Goal: Task Accomplishment & Management: Manage account settings

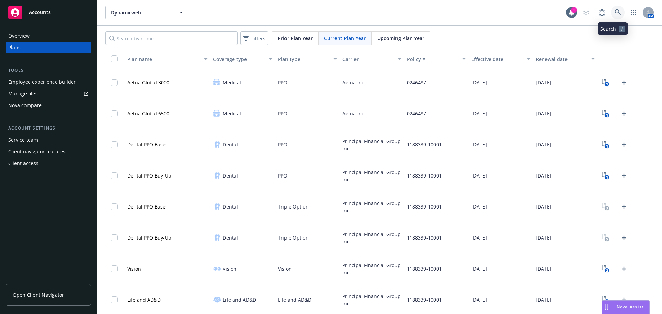
click at [615, 14] on icon at bounding box center [618, 12] width 6 height 6
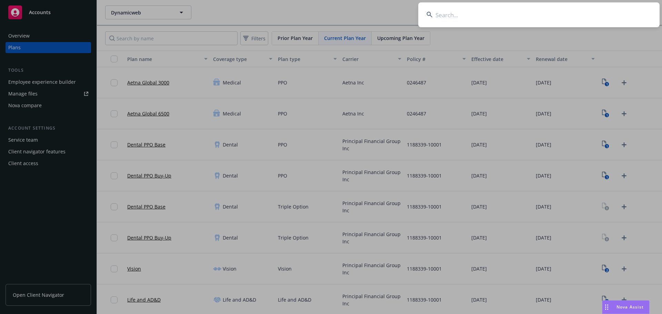
click at [442, 18] on input at bounding box center [538, 14] width 241 height 25
paste input "RingCentral, Inc."
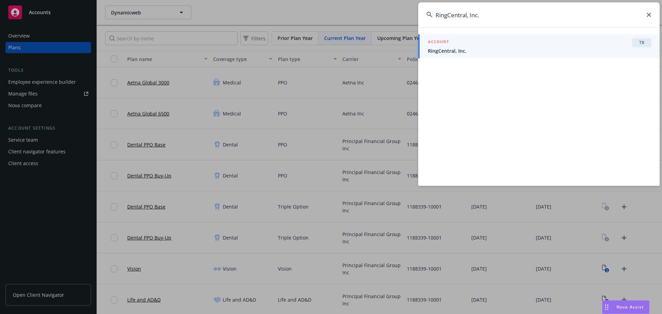
type input "RingCentral, Inc."
click at [499, 44] on div "ACCOUNT TR" at bounding box center [539, 42] width 223 height 9
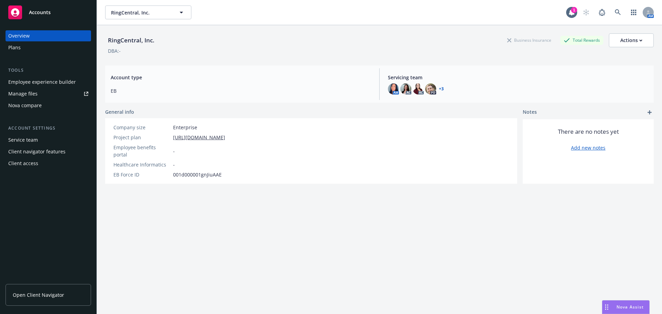
click at [23, 51] on div "Plans" at bounding box center [48, 47] width 80 height 11
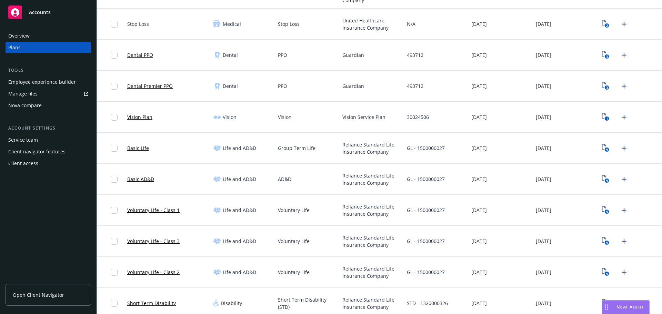
scroll to position [138, 0]
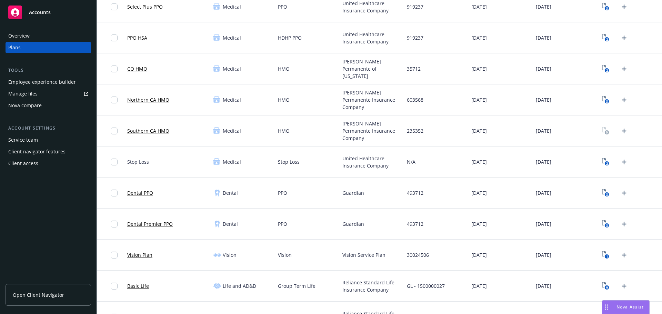
click at [608, 102] on div "3" at bounding box center [615, 99] width 30 height 11
click at [606, 102] on text "3" at bounding box center [607, 101] width 2 height 4
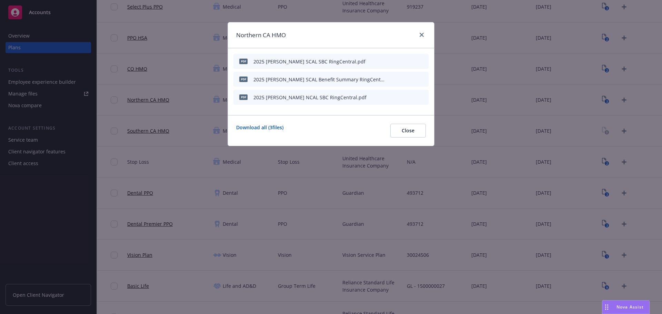
click at [401, 95] on icon "download file" at bounding box center [400, 97] width 6 height 6
click at [423, 98] on icon "archive file" at bounding box center [422, 97] width 5 height 6
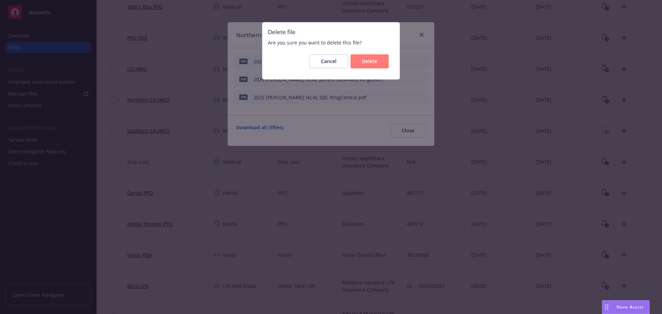
click at [362, 63] on span "Delete" at bounding box center [369, 61] width 15 height 7
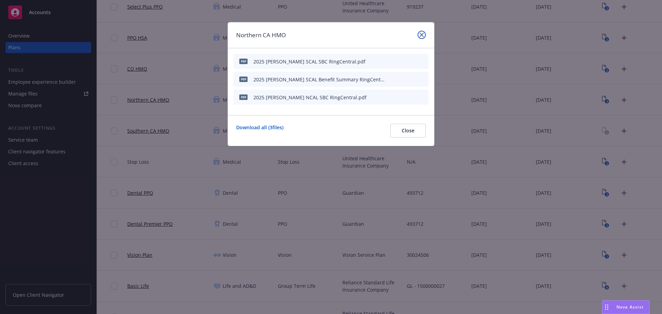
click at [423, 34] on icon "close" at bounding box center [422, 35] width 4 height 4
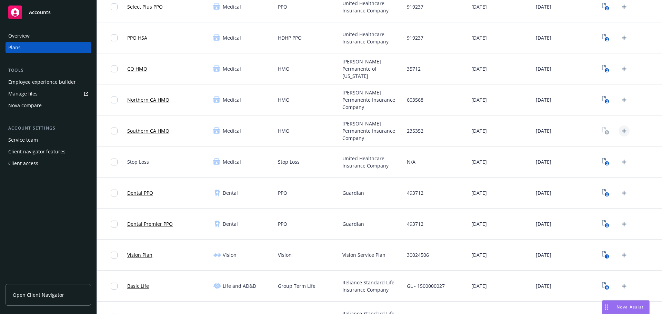
click at [622, 134] on icon "Upload Plan Documents" at bounding box center [624, 131] width 8 height 8
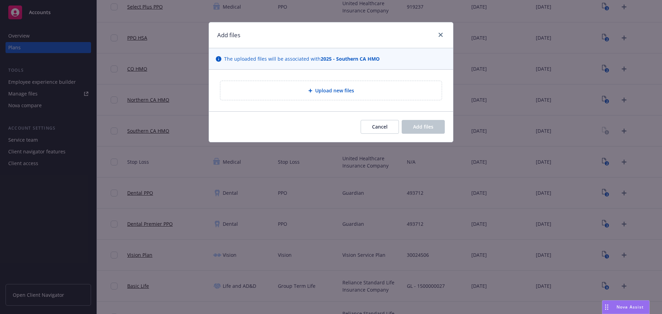
click at [321, 93] on span "Upload new files" at bounding box center [334, 90] width 39 height 7
click at [373, 125] on span "Cancel" at bounding box center [380, 126] width 16 height 7
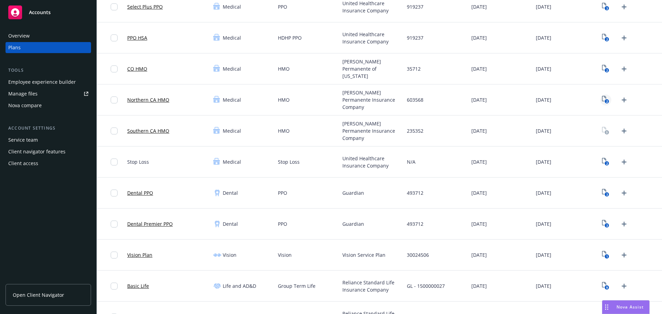
click at [602, 98] on icon "2" at bounding box center [605, 100] width 7 height 8
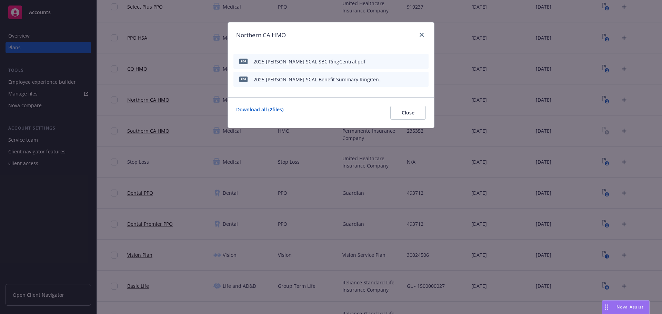
click at [400, 79] on icon "download file" at bounding box center [400, 78] width 4 height 4
click at [398, 61] on icon "download file" at bounding box center [400, 61] width 6 height 6
click at [421, 37] on link "close" at bounding box center [422, 35] width 8 height 8
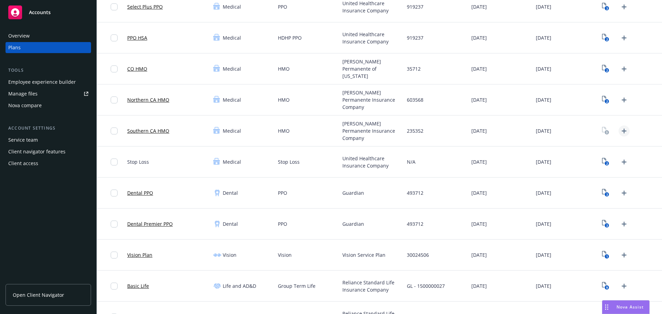
click at [620, 132] on icon "Upload Plan Documents" at bounding box center [624, 131] width 8 height 8
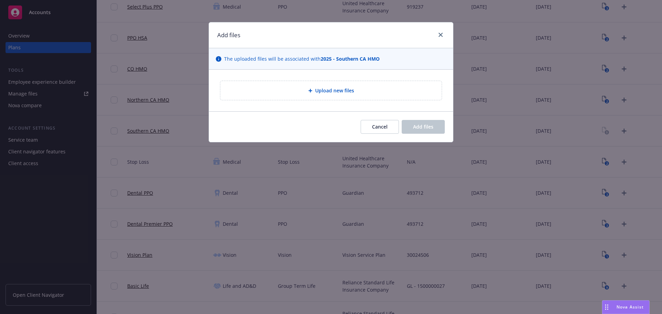
click at [301, 94] on div "Upload new files" at bounding box center [331, 91] width 210 height 8
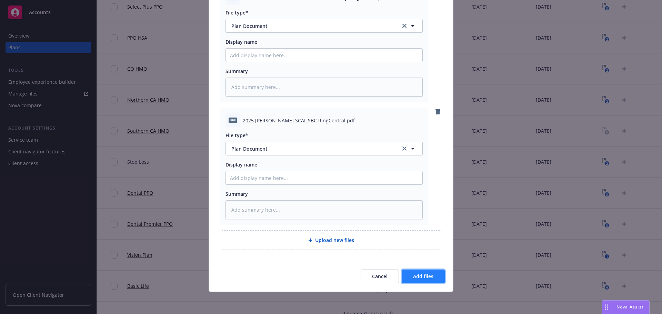
click at [427, 279] on span "Add files" at bounding box center [423, 276] width 20 height 7
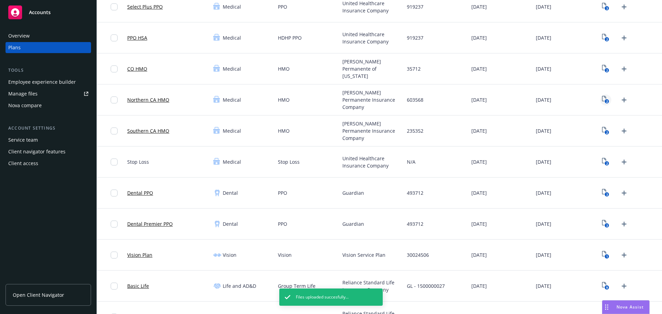
click at [605, 100] on rect "View Plan Documents" at bounding box center [607, 101] width 4 height 4
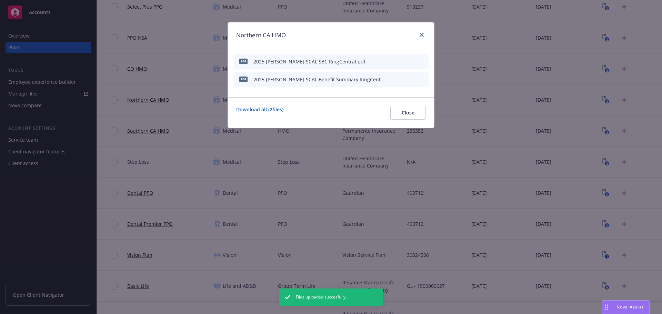
click at [422, 61] on icon "archive file" at bounding box center [422, 61] width 5 height 6
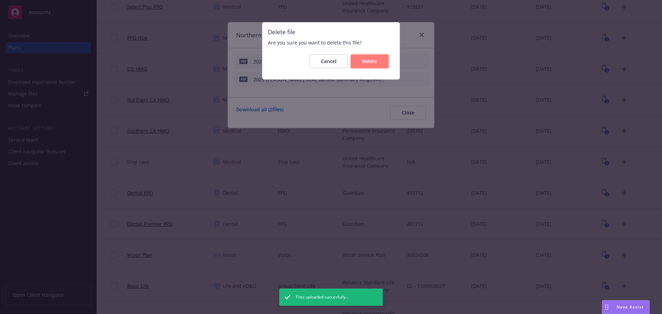
click at [378, 64] on button "Delete" at bounding box center [370, 61] width 38 height 14
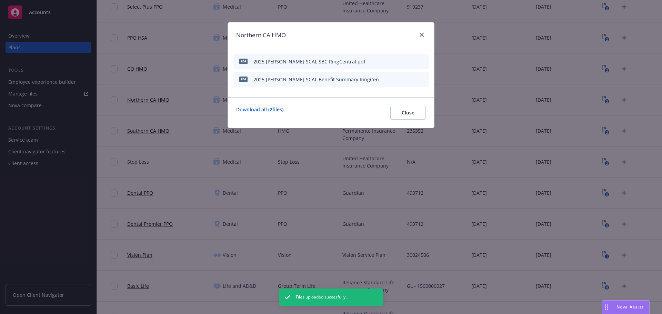
click at [421, 76] on icon "archive file" at bounding box center [423, 79] width 6 height 6
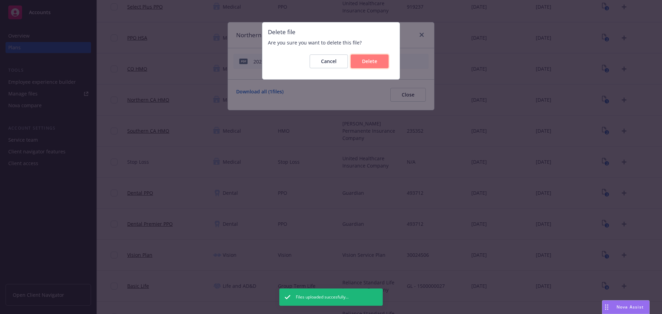
click at [383, 62] on button "Delete" at bounding box center [370, 61] width 38 height 14
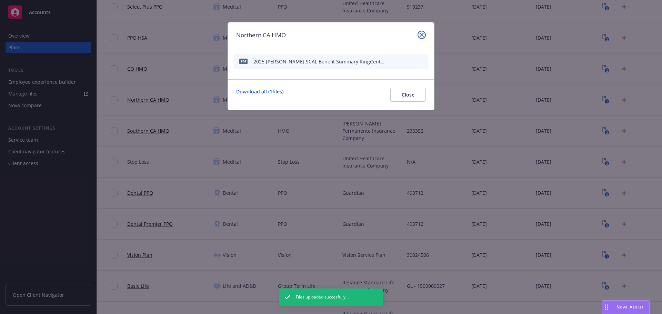
click at [423, 33] on icon "close" at bounding box center [422, 35] width 4 height 4
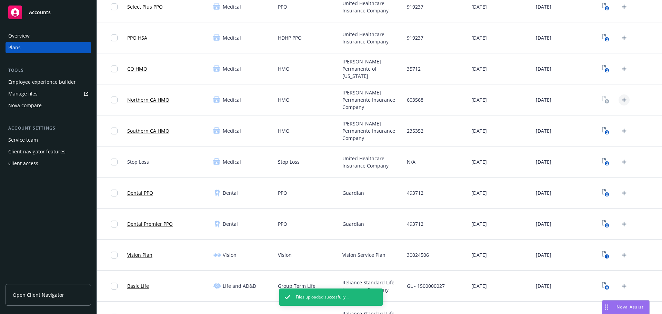
click at [622, 99] on icon "Upload Plan Documents" at bounding box center [624, 100] width 8 height 8
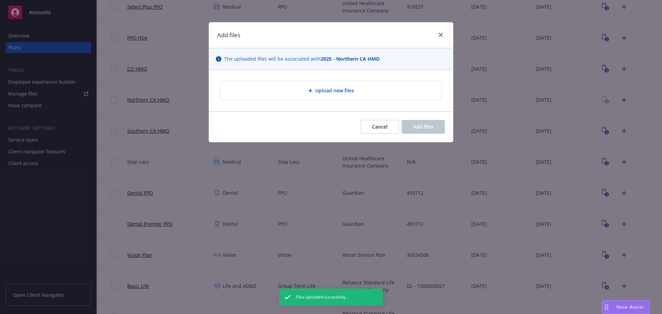
click at [362, 97] on div "Upload new files" at bounding box center [330, 90] width 221 height 19
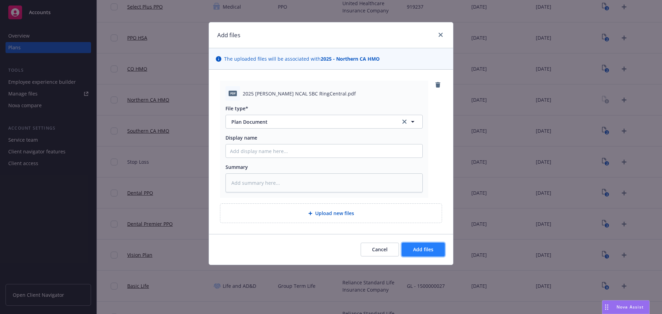
click at [422, 248] on span "Add files" at bounding box center [423, 249] width 20 height 7
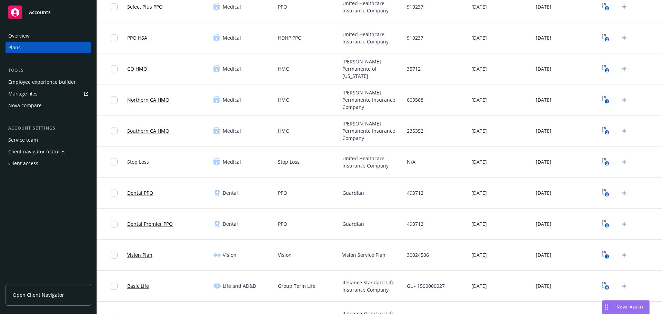
click at [413, 237] on div "493712" at bounding box center [436, 224] width 64 height 31
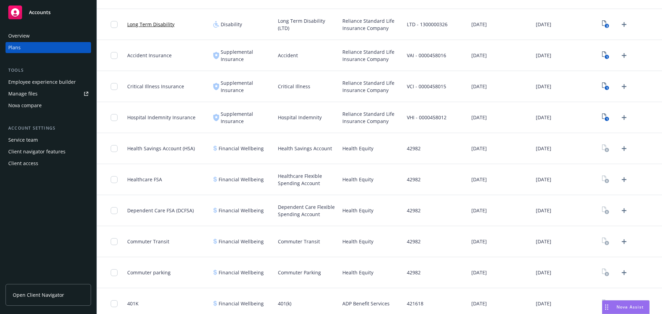
scroll to position [586, 0]
click at [620, 178] on icon "Upload Plan Documents" at bounding box center [624, 179] width 8 height 8
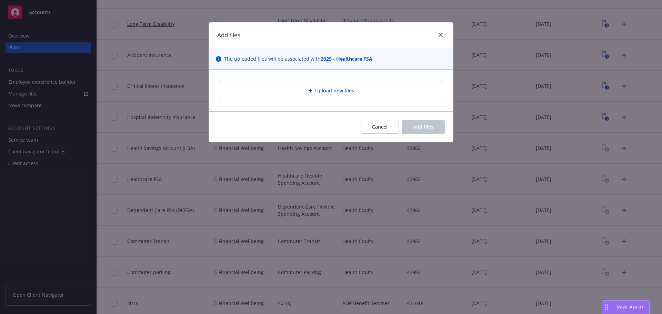
click at [304, 92] on div "Upload new files" at bounding box center [331, 91] width 210 height 8
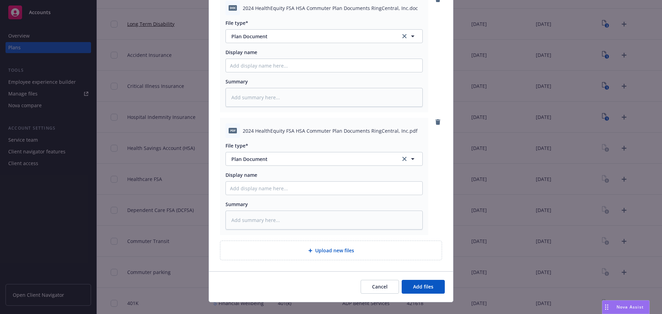
scroll to position [96, 0]
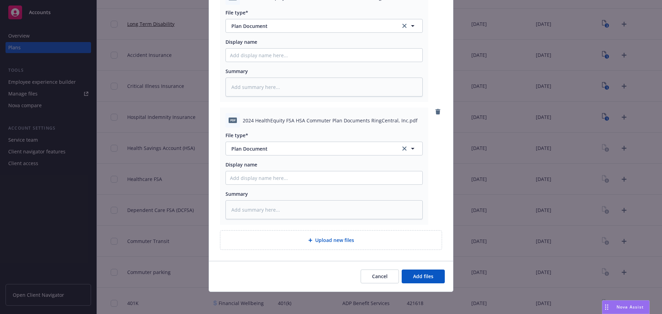
click at [342, 250] on div "Upload new files" at bounding box center [330, 240] width 221 height 19
click at [415, 283] on button "Add files" at bounding box center [423, 277] width 43 height 14
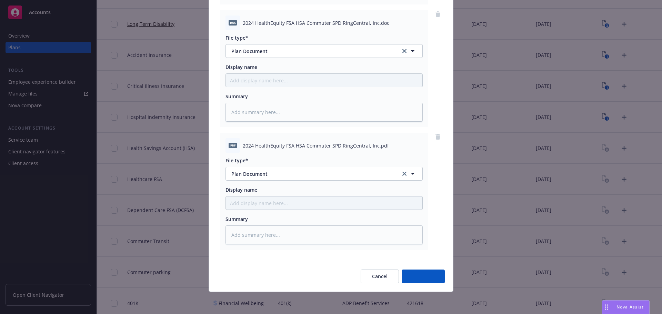
scroll to position [316, 0]
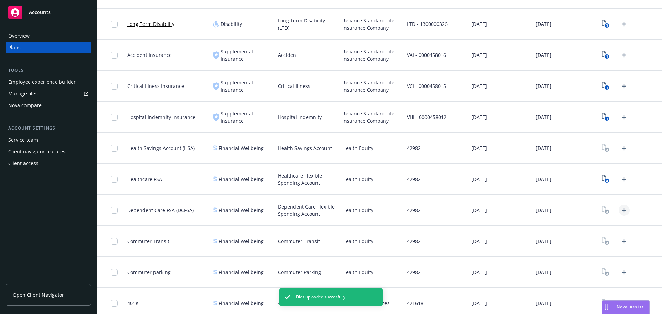
click at [620, 208] on icon "Upload Plan Documents" at bounding box center [624, 210] width 8 height 8
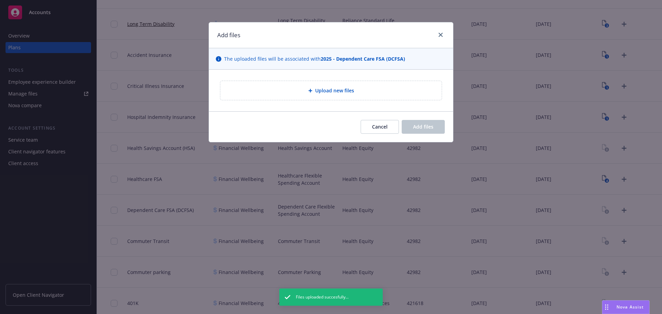
click at [309, 88] on div "Upload new files" at bounding box center [331, 91] width 210 height 8
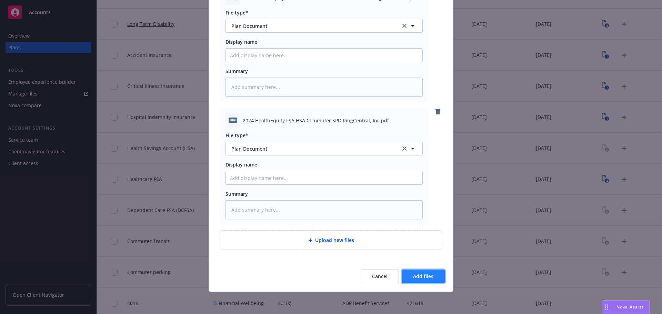
click at [424, 279] on span "Add files" at bounding box center [423, 276] width 20 height 7
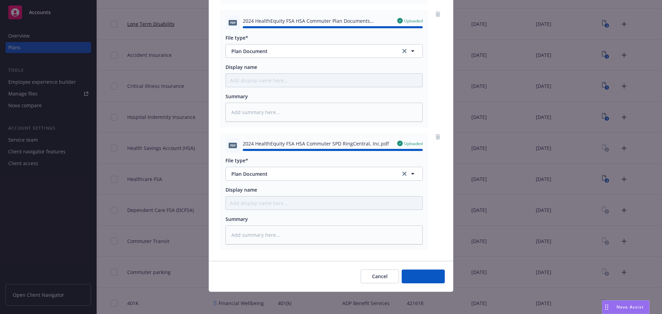
type textarea "x"
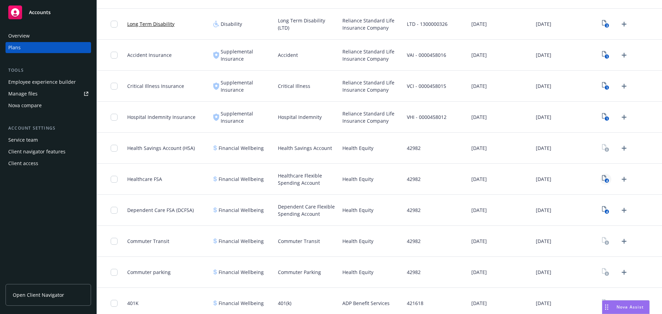
click at [605, 176] on icon "4" at bounding box center [605, 179] width 7 height 8
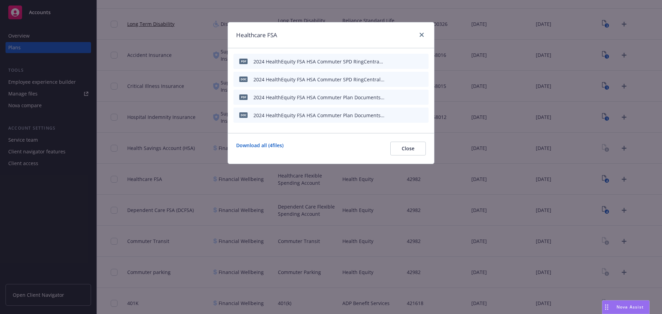
click at [389, 59] on icon "button" at bounding box center [389, 61] width 4 height 4
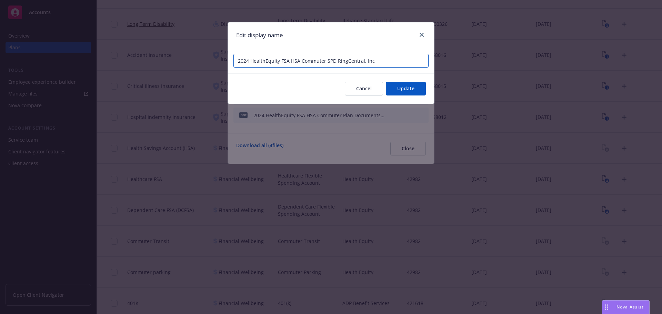
click at [248, 61] on input "2024 HealthEquity FSA HSA Commuter SPD RingCentral, Inc" at bounding box center [330, 61] width 195 height 14
type input "2025 HealthEquity FSA HSA Commuter SPD RingCentral, Inc"
click at [394, 91] on button "Update" at bounding box center [406, 89] width 40 height 14
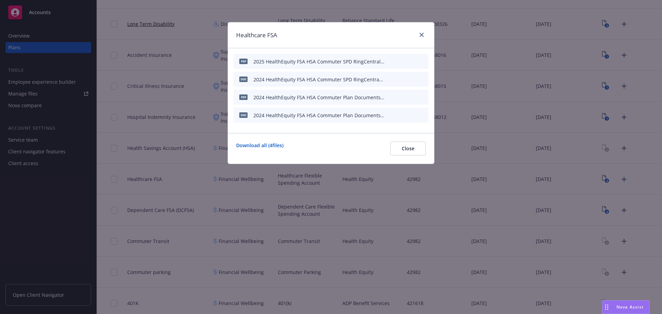
click at [389, 79] on icon "button" at bounding box center [388, 79] width 3 height 3
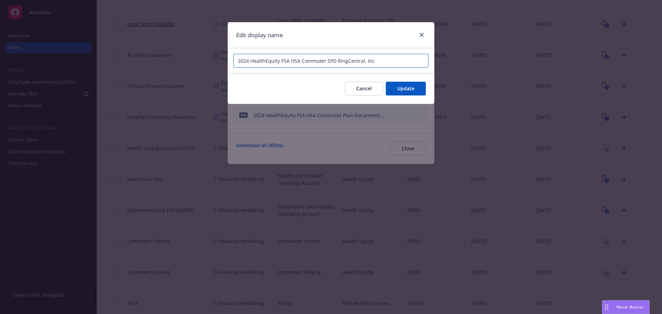
click at [249, 61] on input "2024 HealthEquity FSA HSA Commuter SPD RingCentral, Inc" at bounding box center [330, 61] width 195 height 14
type input "2025 HealthEquity FSA HSA Commuter SPD RingCentral, Inc"
click at [402, 87] on span "Update" at bounding box center [405, 88] width 17 height 7
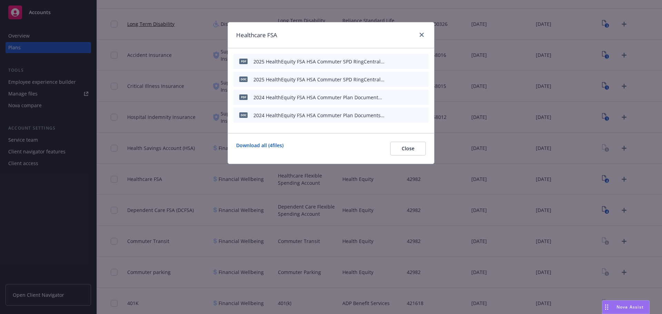
click at [391, 97] on icon "button" at bounding box center [389, 97] width 4 height 4
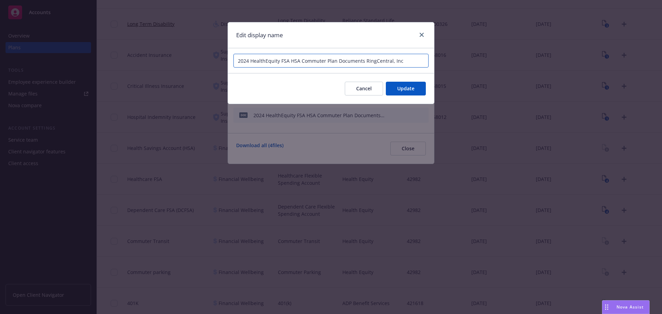
click at [248, 61] on input "2024 HealthEquity FSA HSA Commuter Plan Documents RingCentral, Inc" at bounding box center [330, 61] width 195 height 14
type input "2025 HealthEquity FSA HSA Commuter Plan Documents RingCentral, Inc"
click at [397, 89] on button "Update" at bounding box center [406, 89] width 40 height 14
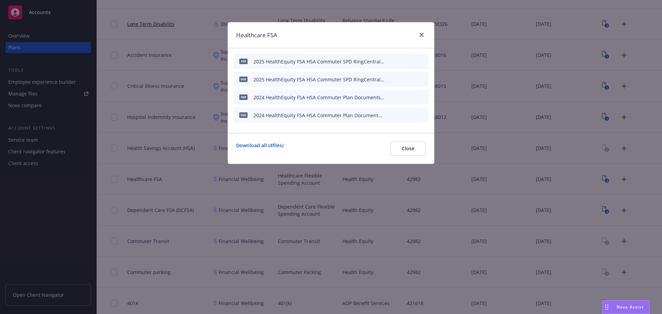
click at [392, 116] on button "button" at bounding box center [390, 115] width 6 height 6
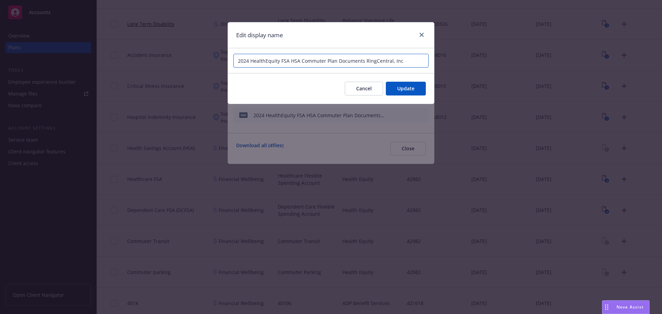
click at [249, 61] on input "2024 HealthEquity FSA HSA Commuter Plan Documents RingCentral, Inc" at bounding box center [330, 61] width 195 height 14
type input "2025 HealthEquity FSA HSA Commuter Plan Documents RingCentral, Inc"
click at [404, 86] on span "Update" at bounding box center [405, 88] width 17 height 7
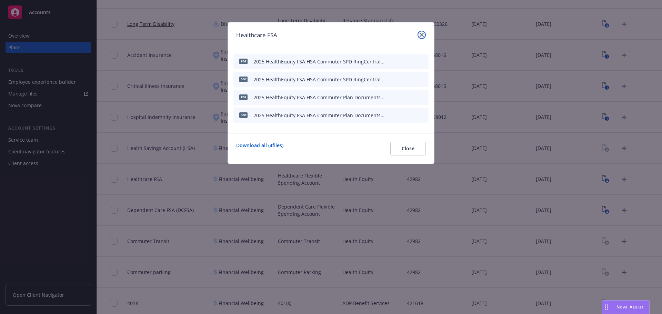
click at [423, 35] on icon "close" at bounding box center [422, 35] width 4 height 4
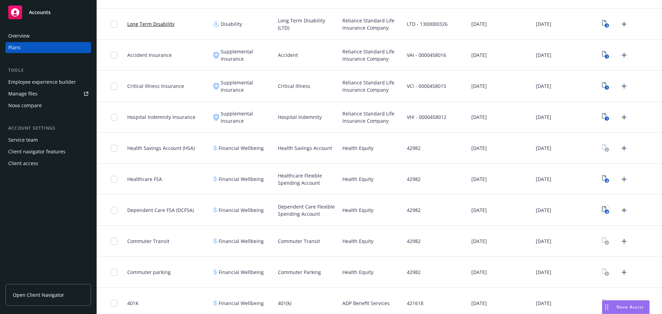
click at [605, 212] on rect "View Plan Documents" at bounding box center [607, 212] width 4 height 4
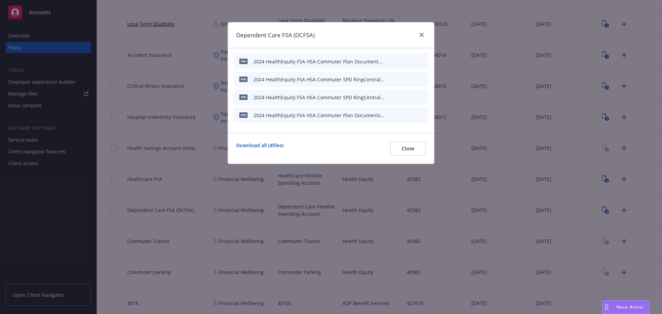
click at [391, 60] on icon "button" at bounding box center [389, 61] width 4 height 4
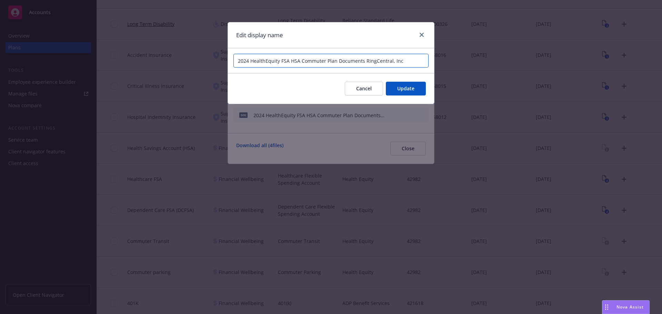
click at [248, 61] on input "2024 HealthEquity FSA HSA Commuter Plan Documents RingCentral, Inc" at bounding box center [330, 61] width 195 height 14
type input "2025 HealthEquity FSA HSA Commuter Plan Documents RingCentral, Inc"
click at [408, 91] on span "Update" at bounding box center [405, 88] width 17 height 7
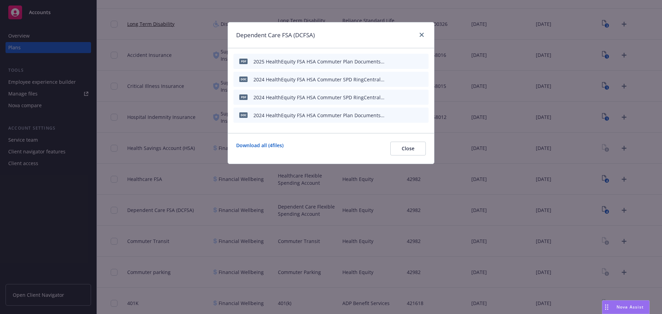
click at [387, 79] on div "doc 2024 HealthEquity FSA HSA Commuter SPD RingCentral, Inc.doc" at bounding box center [330, 79] width 195 height 15
click at [390, 79] on icon "button" at bounding box center [388, 79] width 3 height 3
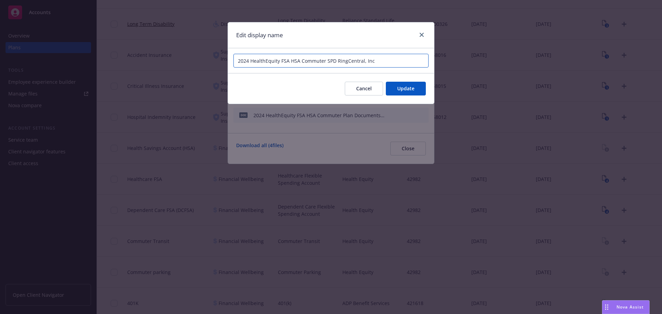
click at [248, 61] on input "2024 HealthEquity FSA HSA Commuter SPD RingCentral, Inc" at bounding box center [330, 61] width 195 height 14
type input "2025 HealthEquity FSA HSA Commuter SPD RingCentral, Inc"
click at [408, 90] on span "Update" at bounding box center [405, 88] width 17 height 7
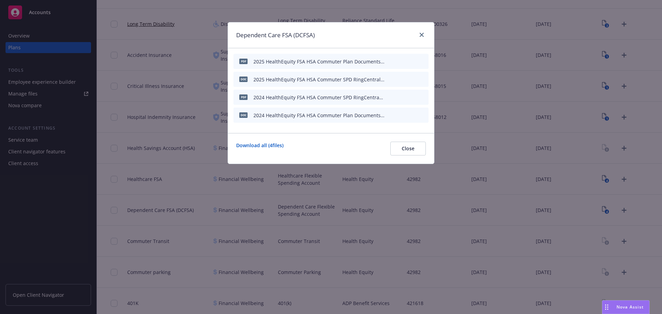
click at [391, 98] on icon "button" at bounding box center [389, 97] width 4 height 4
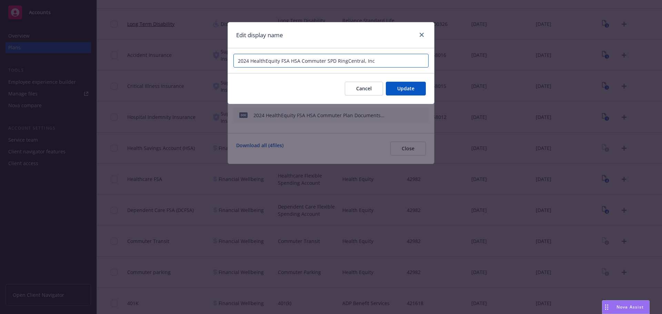
click at [249, 63] on input "2024 HealthEquity FSA HSA Commuter SPD RingCentral, Inc" at bounding box center [330, 61] width 195 height 14
type input "2025 HealthEquity FSA HSA Commuter SPD RingCentral, Inc"
click at [397, 90] on button "Update" at bounding box center [406, 89] width 40 height 14
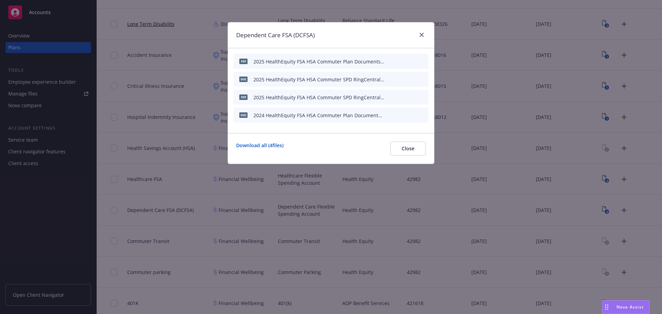
click at [390, 115] on icon "button" at bounding box center [388, 115] width 3 height 3
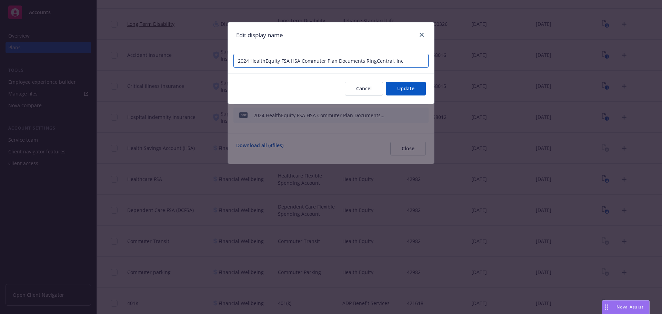
click at [249, 60] on input "2024 HealthEquity FSA HSA Commuter Plan Documents RingCentral, Inc" at bounding box center [330, 61] width 195 height 14
type input "2025 HealthEquity FSA HSA Commuter Plan Documents RingCentral, Inc"
click at [400, 84] on button "Update" at bounding box center [406, 89] width 40 height 14
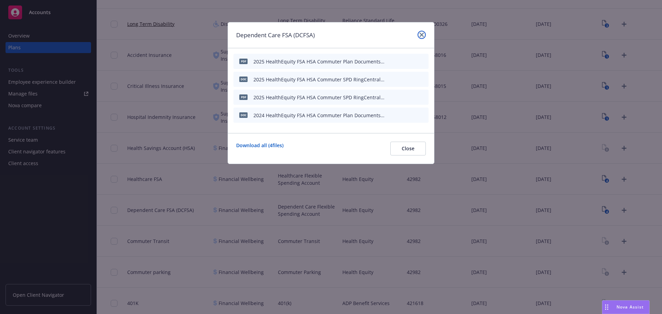
click at [422, 34] on icon "close" at bounding box center [422, 35] width 4 height 4
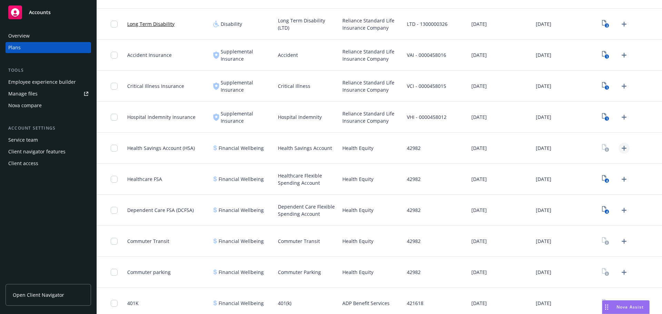
click at [620, 150] on icon "Upload Plan Documents" at bounding box center [624, 148] width 8 height 8
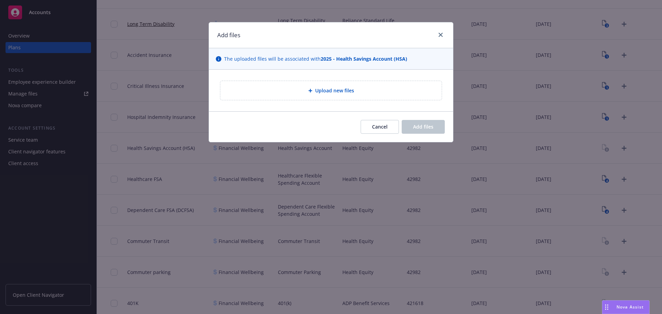
click at [302, 89] on div "Upload new files" at bounding box center [331, 91] width 210 height 8
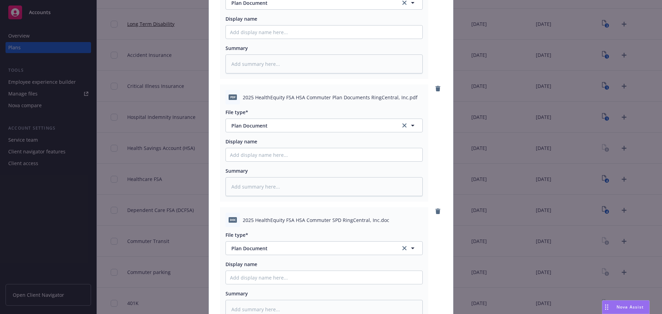
scroll to position [172, 0]
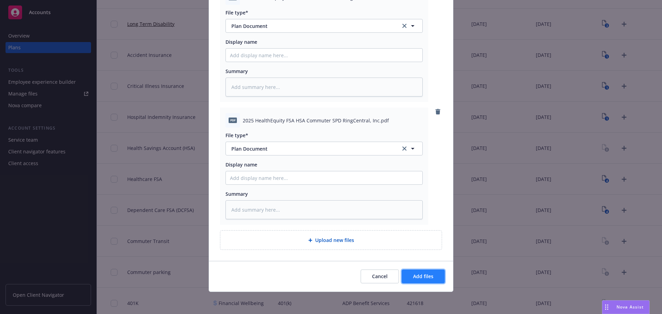
click at [419, 275] on span "Add files" at bounding box center [423, 276] width 20 height 7
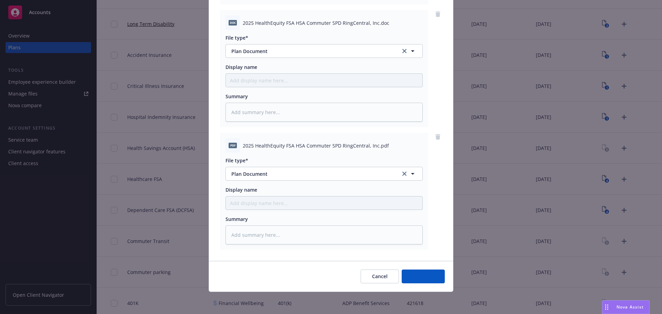
scroll to position [316, 0]
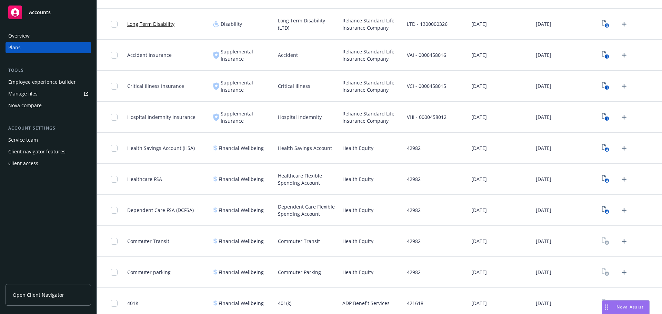
click at [439, 256] on div "42982" at bounding box center [436, 241] width 64 height 31
click at [619, 245] on link "Upload Plan Documents" at bounding box center [624, 241] width 11 height 11
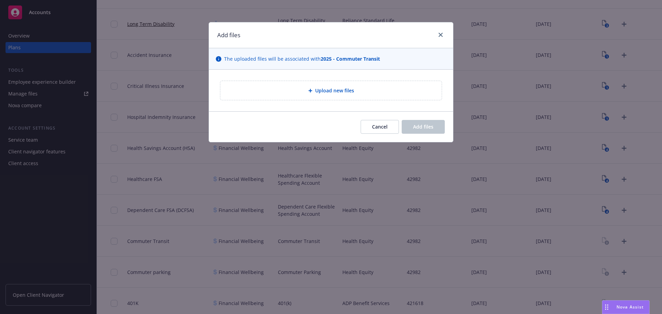
click at [321, 79] on div "Upload new files" at bounding box center [331, 91] width 244 height 42
click at [321, 87] on div "Upload new files" at bounding box center [331, 91] width 210 height 8
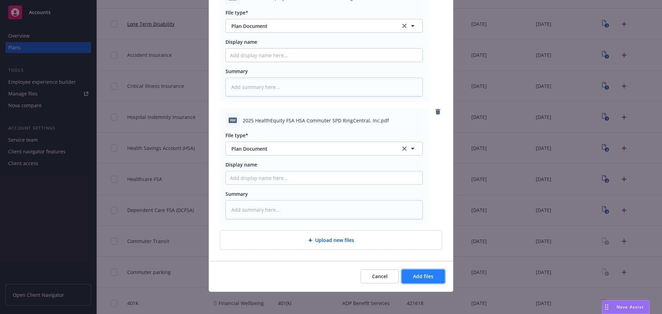
click at [430, 274] on span "Add files" at bounding box center [423, 276] width 20 height 7
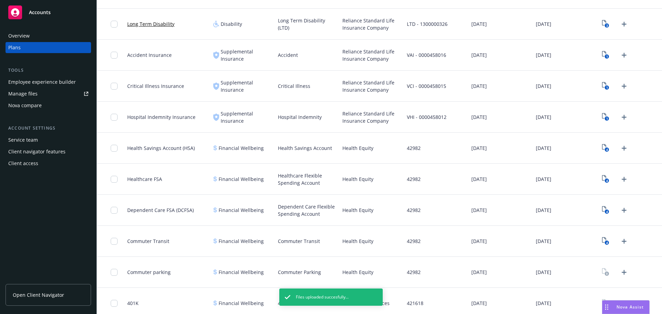
click at [563, 257] on div "[DATE]" at bounding box center [565, 272] width 64 height 31
click at [620, 273] on icon "Upload Plan Documents" at bounding box center [624, 272] width 8 height 8
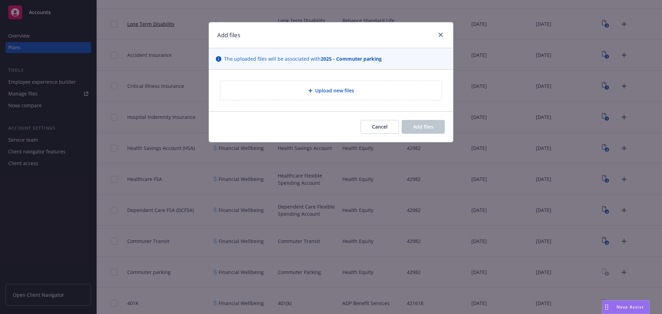
click at [306, 102] on div "Upload new files" at bounding box center [331, 91] width 244 height 42
click at [299, 94] on div "Upload new files" at bounding box center [331, 91] width 210 height 8
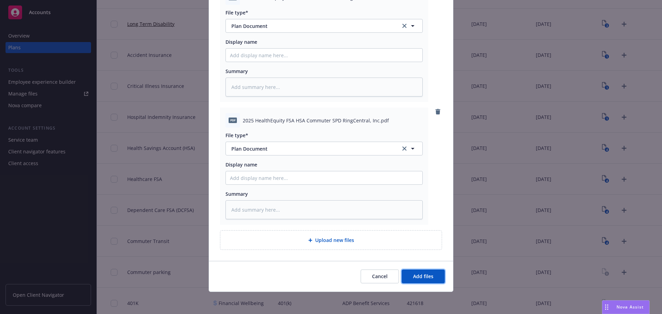
click at [418, 277] on span "Add files" at bounding box center [423, 276] width 20 height 7
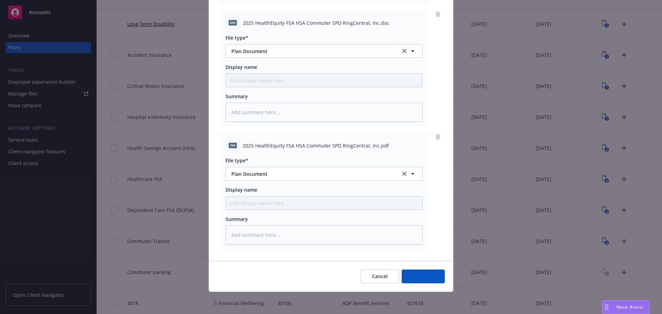
scroll to position [316, 0]
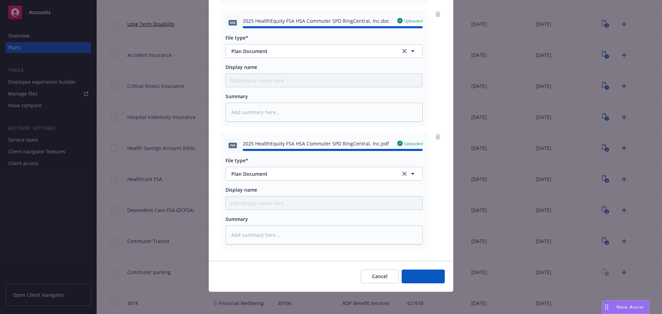
type textarea "x"
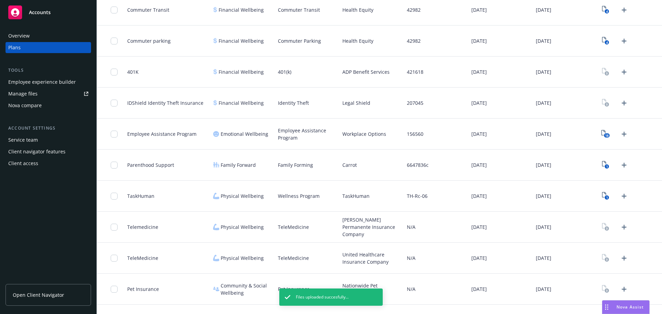
scroll to position [932, 0]
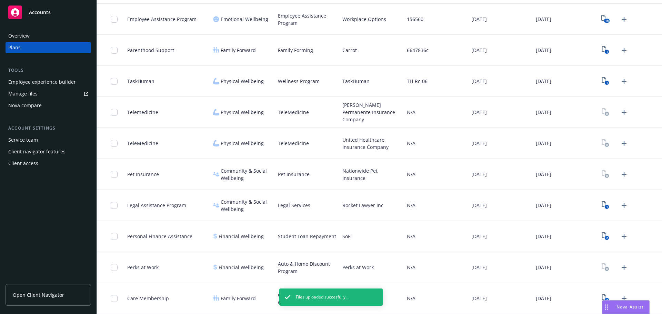
click at [311, 233] on span "Student Loan Repayment" at bounding box center [307, 236] width 58 height 7
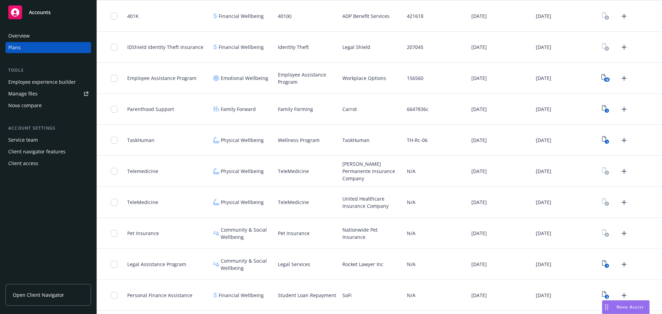
scroll to position [760, 0]
